Goal: Information Seeking & Learning: Learn about a topic

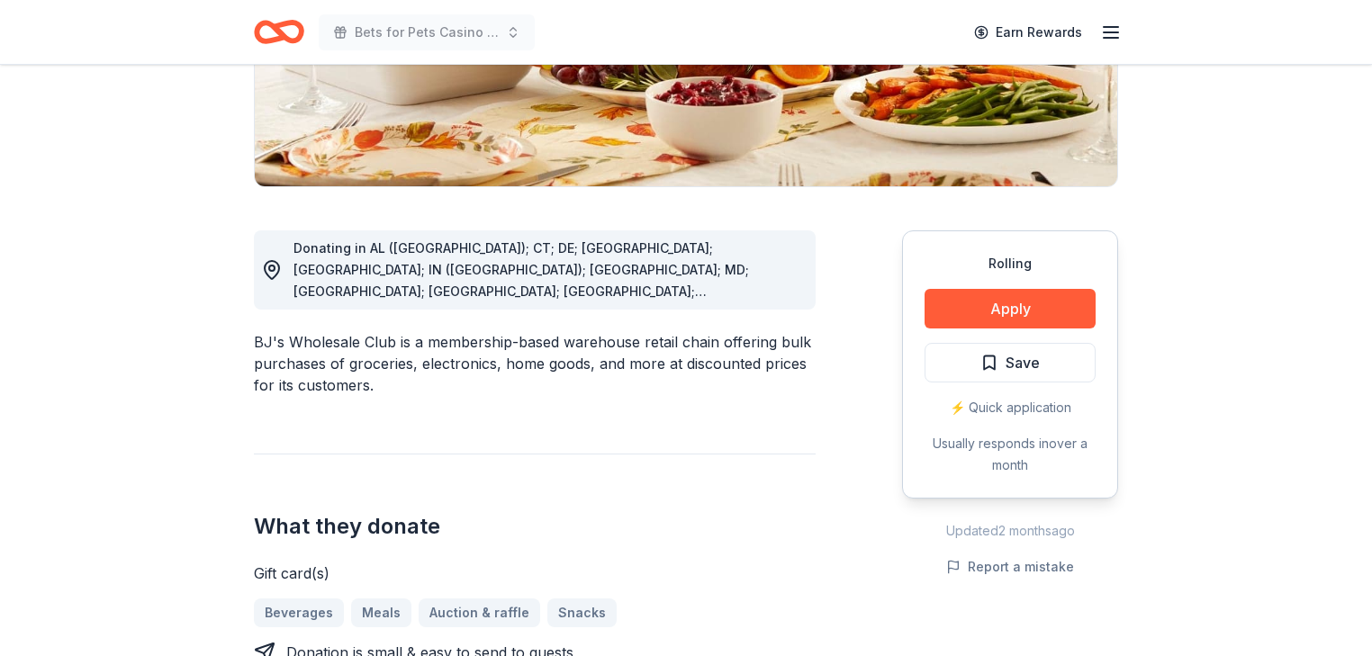
scroll to position [432, 0]
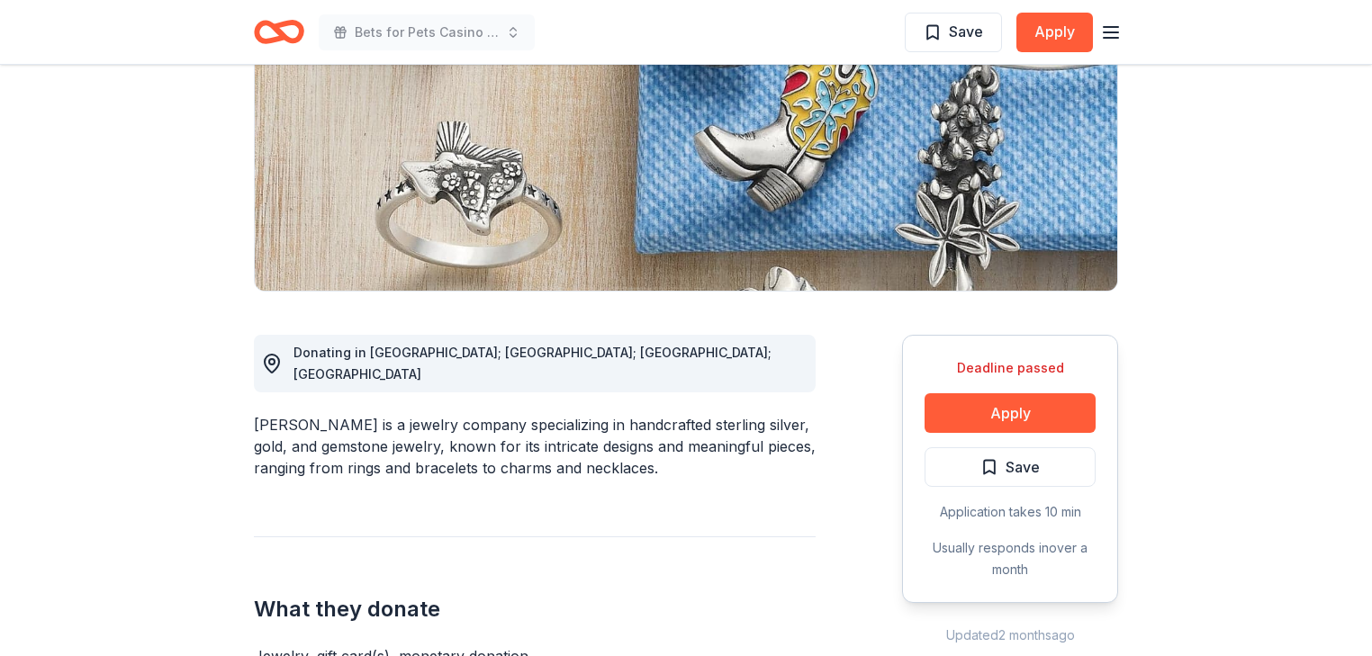
scroll to position [360, 0]
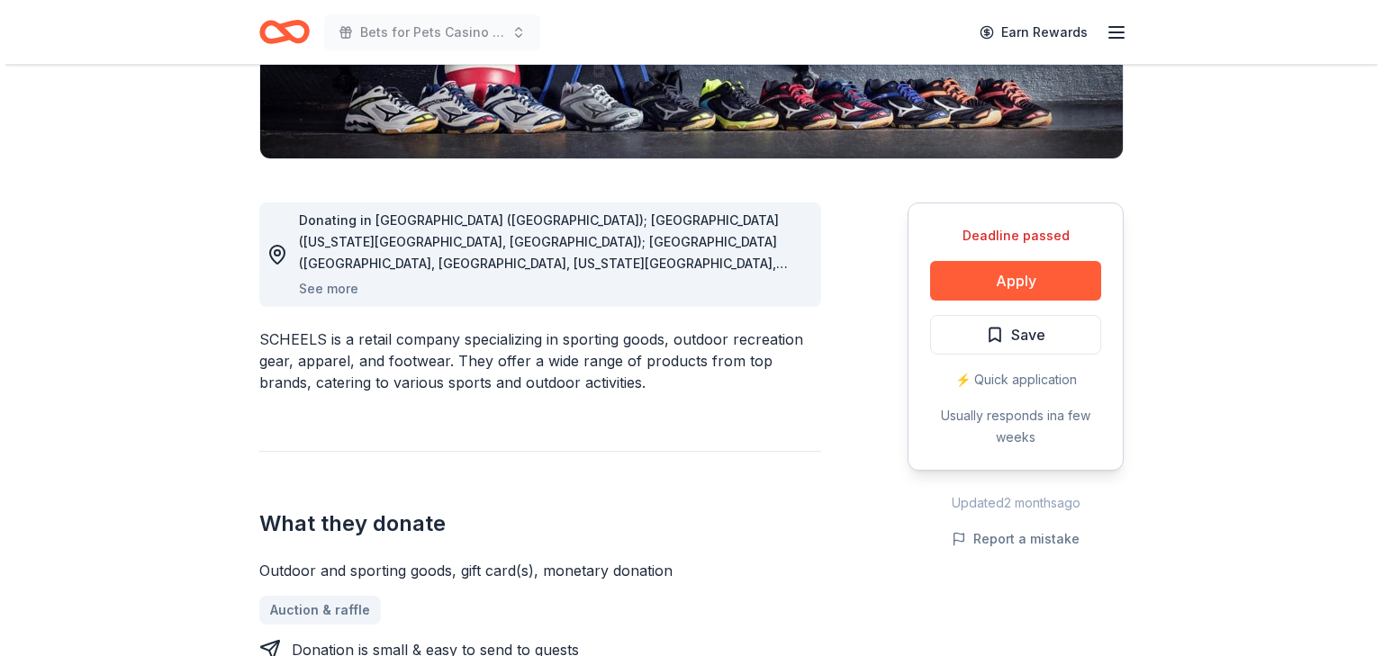
scroll to position [432, 0]
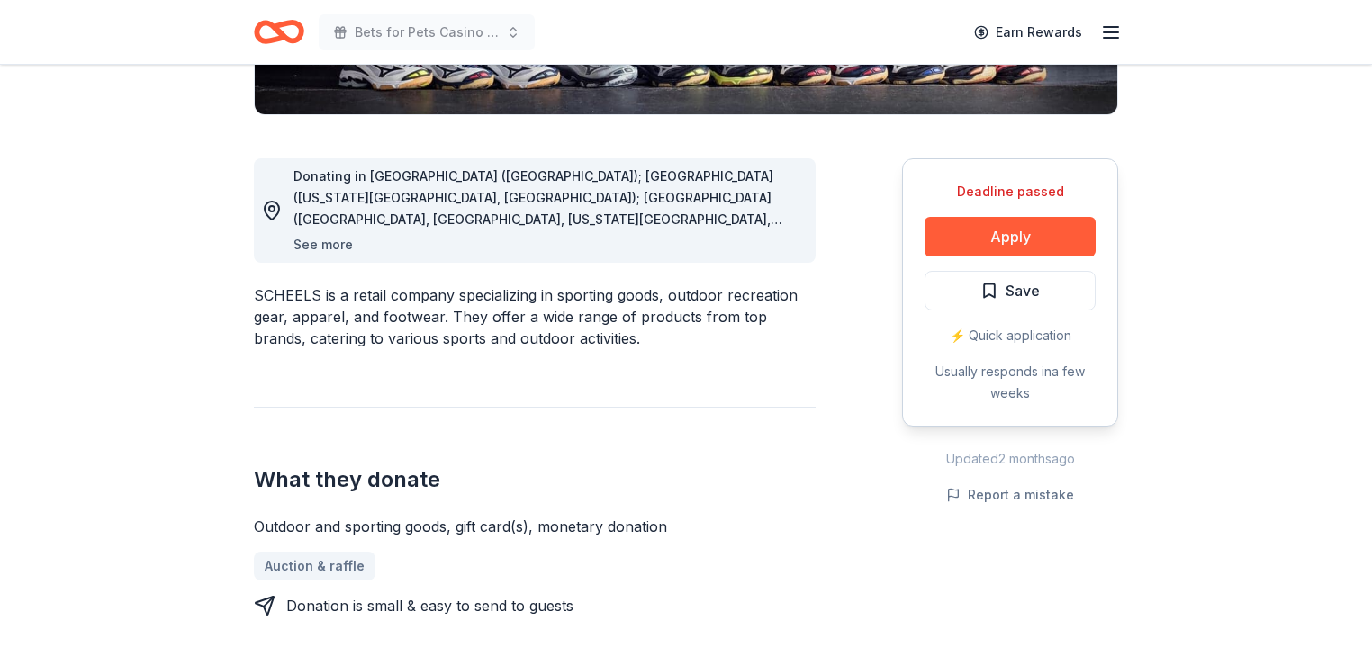
click at [339, 256] on button "See more" at bounding box center [323, 245] width 59 height 22
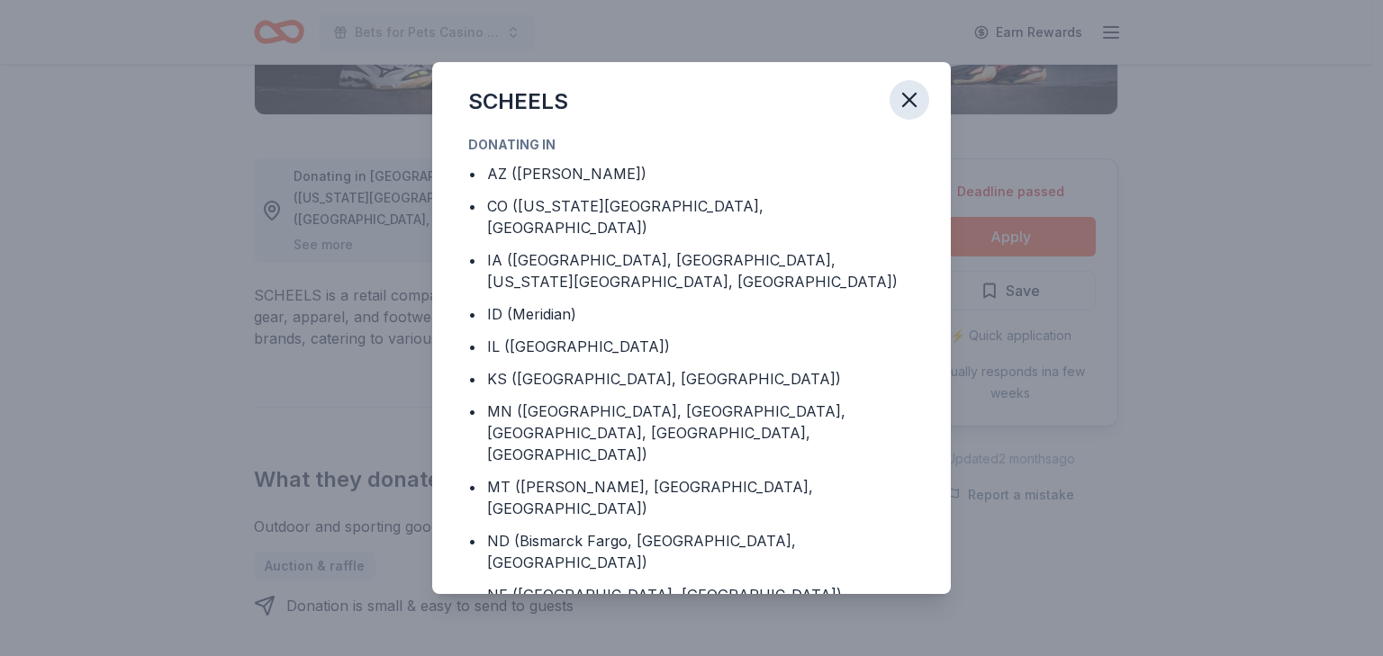
click at [922, 99] on icon "button" at bounding box center [909, 99] width 25 height 25
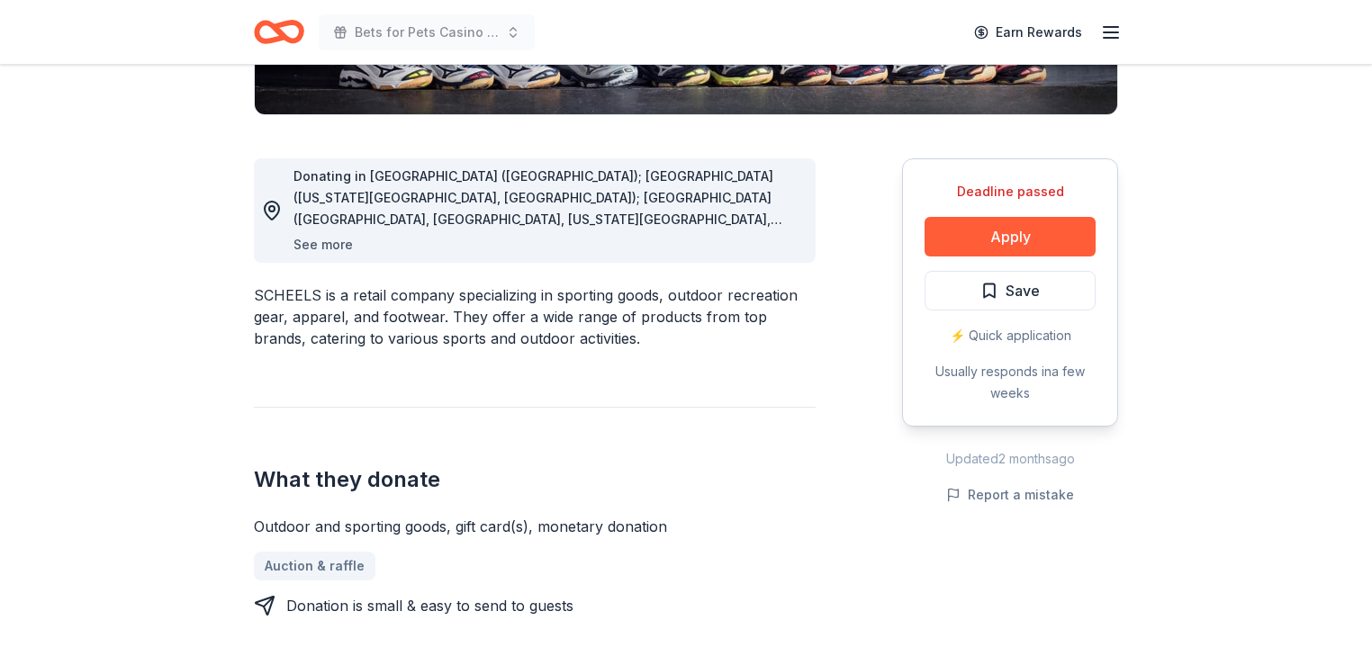
click at [353, 256] on button "See more" at bounding box center [323, 245] width 59 height 22
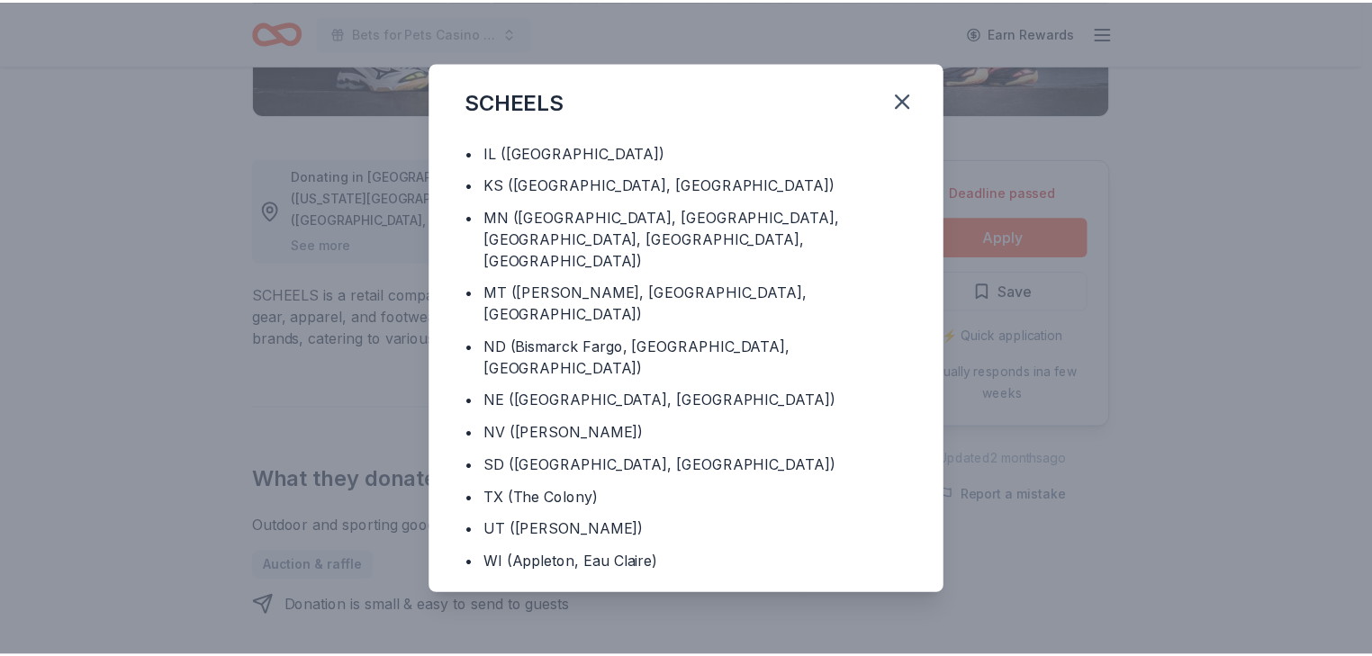
scroll to position [216, 0]
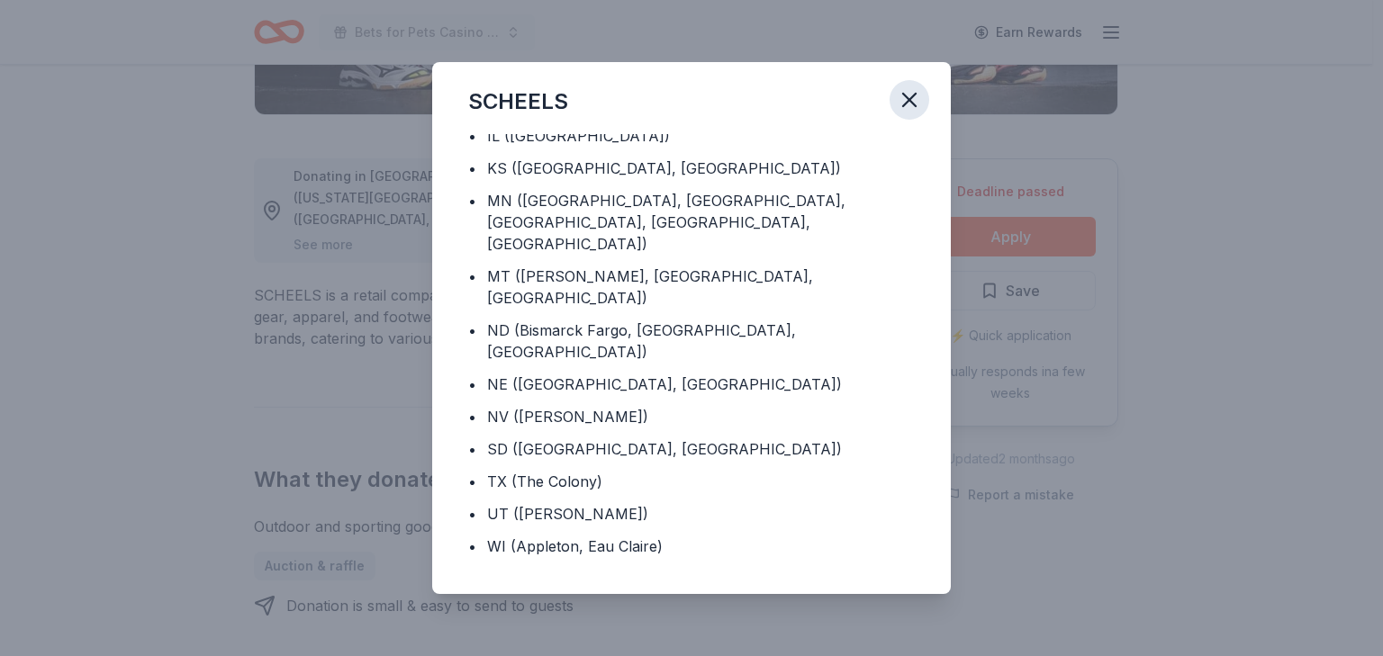
click at [916, 97] on icon "button" at bounding box center [909, 100] width 13 height 13
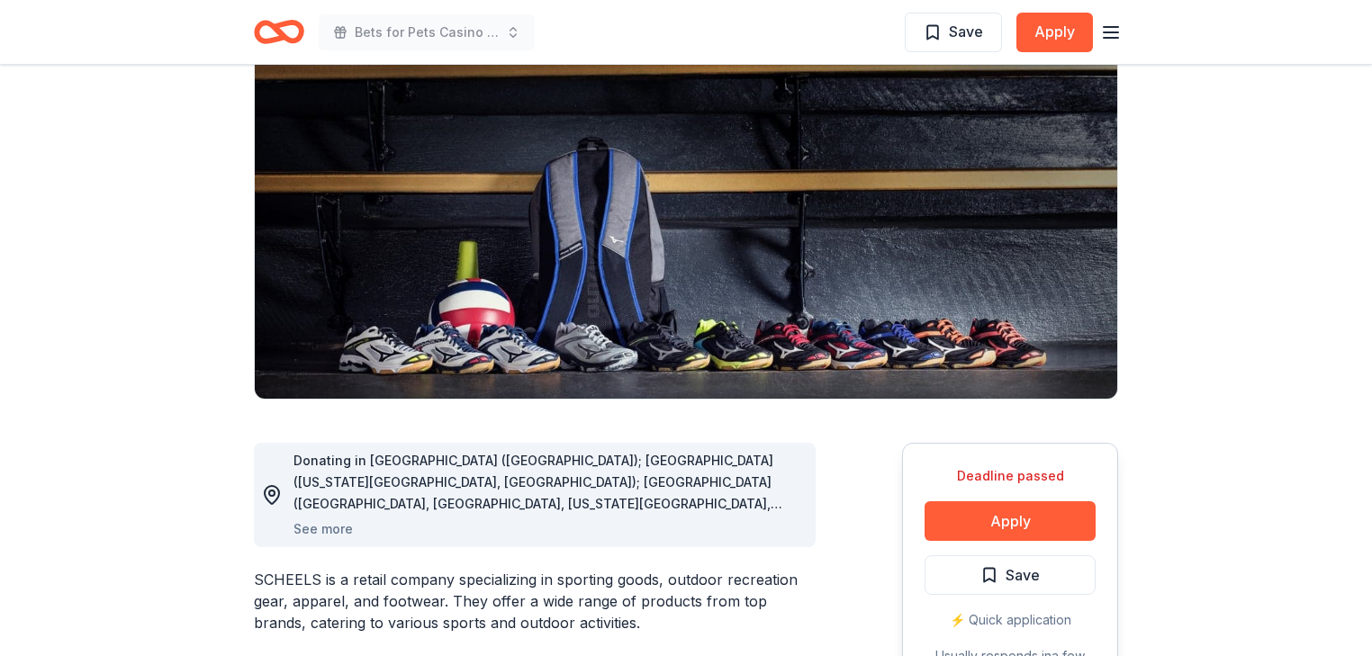
scroll to position [0, 0]
